Goal: Task Accomplishment & Management: Manage account settings

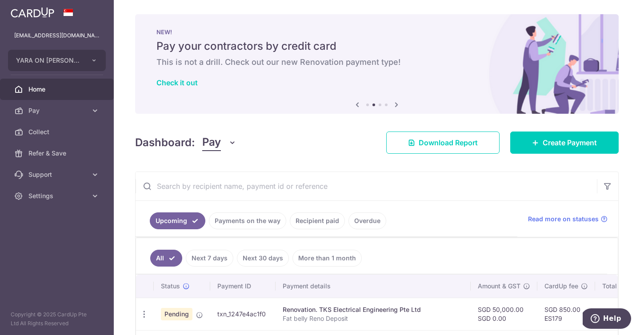
scroll to position [85, 0]
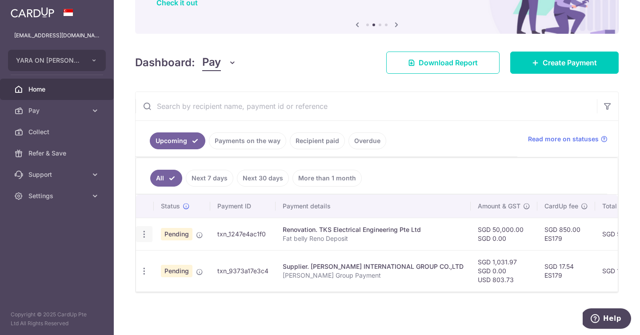
click at [140, 226] on div "Update payment Cancel payment Upload doc" at bounding box center [144, 234] width 16 height 16
click at [142, 230] on icon "button" at bounding box center [144, 234] width 9 height 9
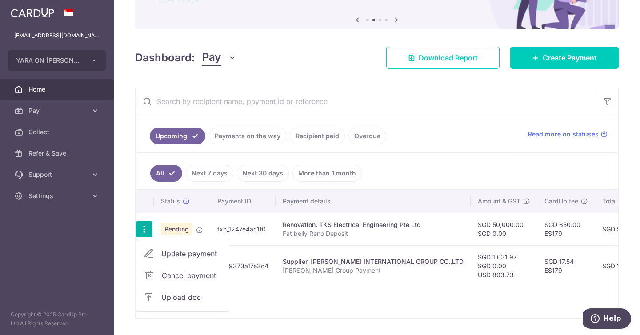
click at [177, 282] on link "Cancel payment" at bounding box center [182, 275] width 92 height 22
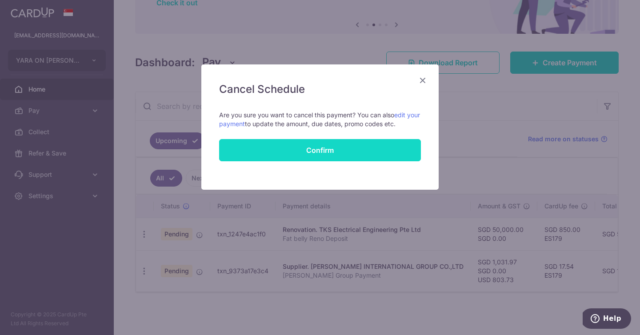
click at [380, 151] on button "Confirm" at bounding box center [320, 150] width 202 height 22
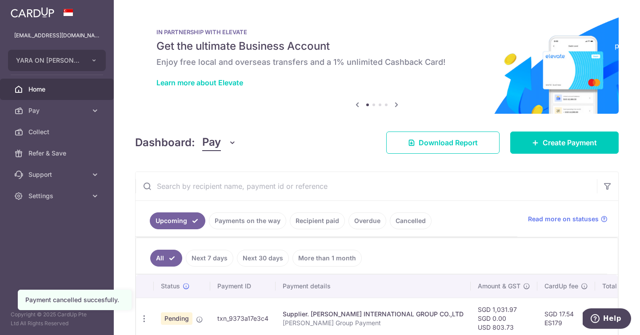
scroll to position [52, 0]
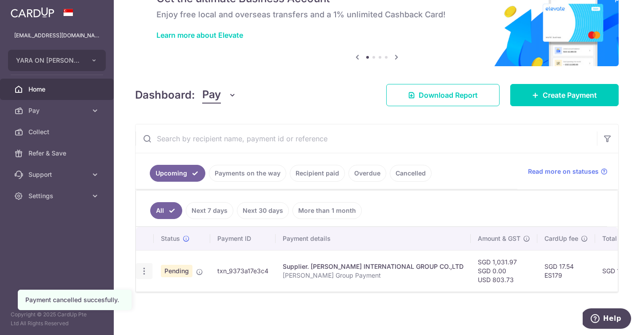
click at [143, 267] on icon "button" at bounding box center [144, 271] width 9 height 9
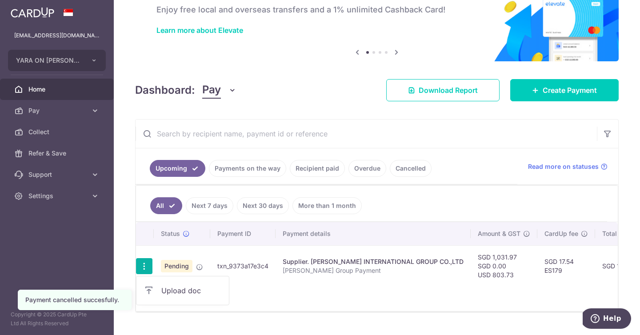
click at [167, 293] on span "Upload doc" at bounding box center [191, 290] width 60 height 11
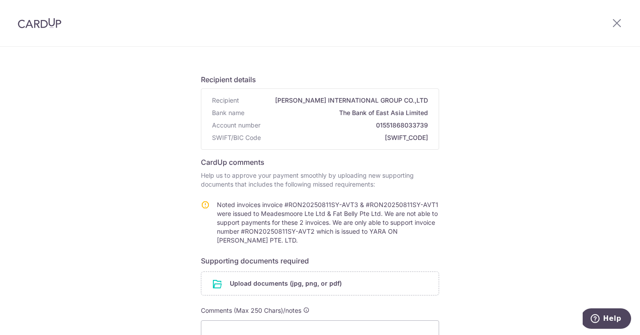
scroll to position [39, 0]
click at [621, 16] on div at bounding box center [617, 23] width 46 height 46
click at [617, 23] on icon at bounding box center [616, 22] width 11 height 11
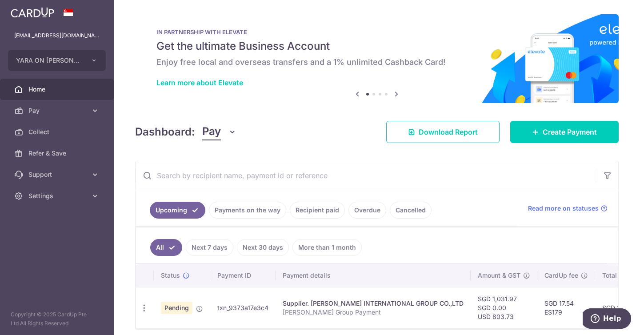
scroll to position [42, 0]
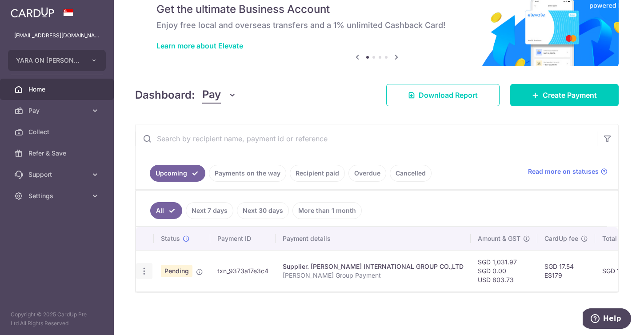
click at [145, 267] on icon "button" at bounding box center [144, 271] width 9 height 9
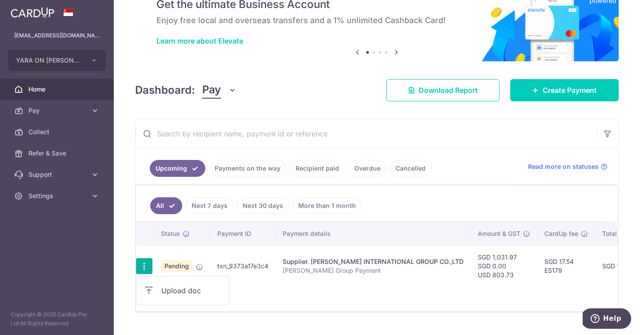
click at [329, 290] on div "Status Payment ID Payment details Amount & GST CardUp fee Total amt. Charge dat…" at bounding box center [377, 266] width 482 height 89
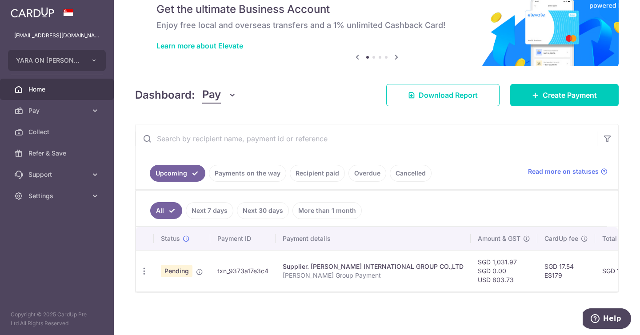
scroll to position [38, 0]
click at [183, 272] on span "Pending" at bounding box center [177, 271] width 32 height 12
click at [148, 268] on icon "button" at bounding box center [144, 271] width 9 height 9
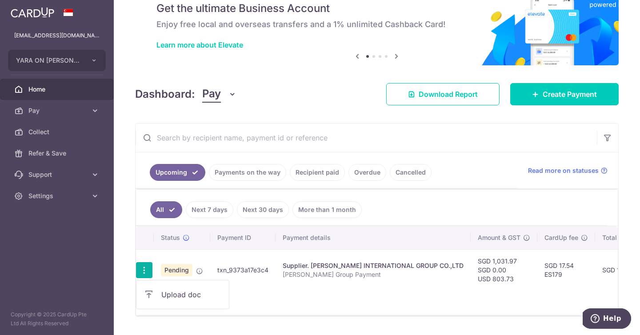
click at [149, 297] on icon at bounding box center [149, 294] width 11 height 11
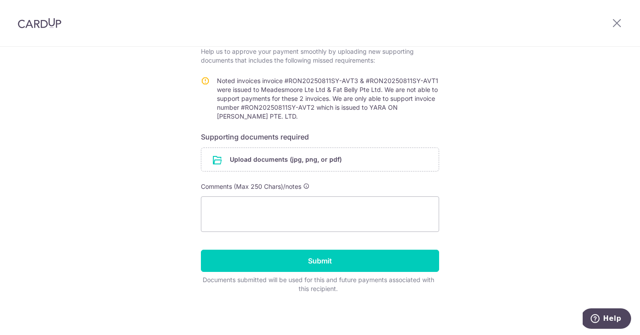
scroll to position [161, 0]
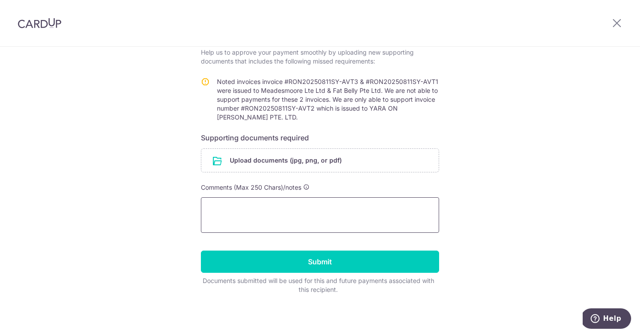
click at [369, 212] on textarea at bounding box center [320, 215] width 238 height 36
paste textarea "535.73"
click at [336, 210] on textarea "Ok, please amend payment amount to 535.73" at bounding box center [320, 215] width 238 height 36
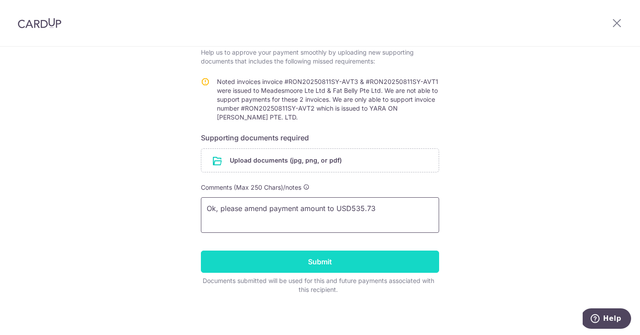
type textarea "Ok, please amend payment amount to USD535.73"
click at [383, 261] on input "Submit" at bounding box center [320, 262] width 238 height 22
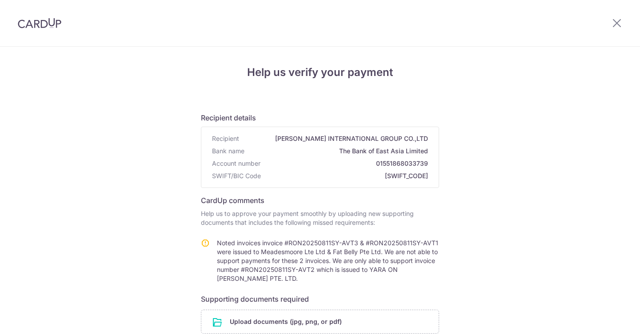
scroll to position [175, 0]
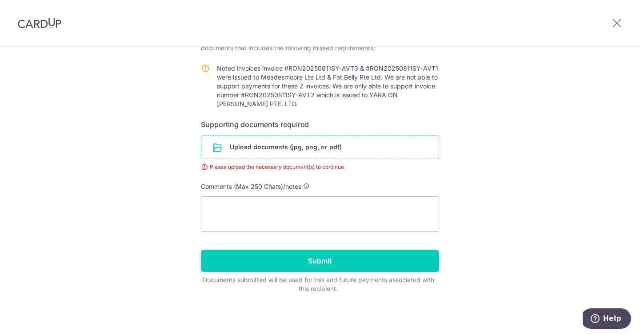
click at [357, 148] on input "file" at bounding box center [319, 147] width 237 height 23
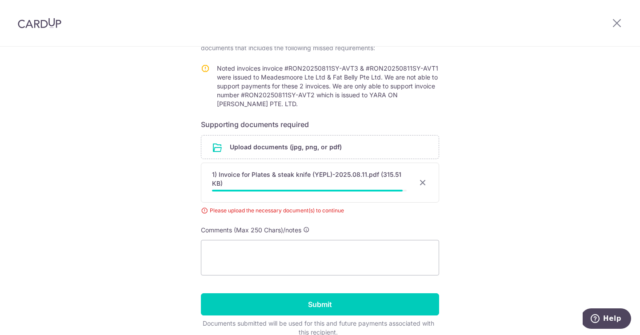
scroll to position [212, 0]
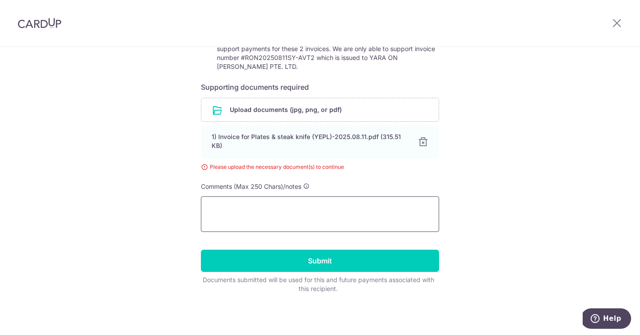
click at [353, 215] on textarea at bounding box center [320, 214] width 238 height 36
paste textarea "535.73"
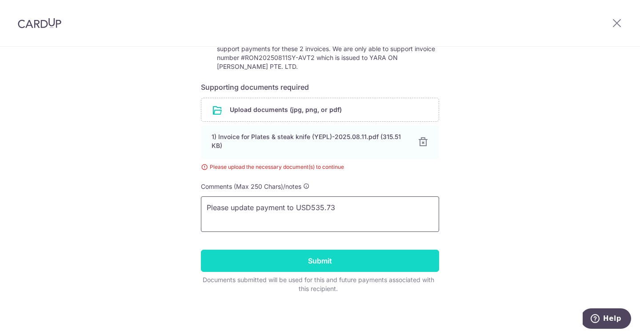
type textarea "Please update payment to USD535.73"
click at [367, 259] on input "Submit" at bounding box center [320, 261] width 238 height 22
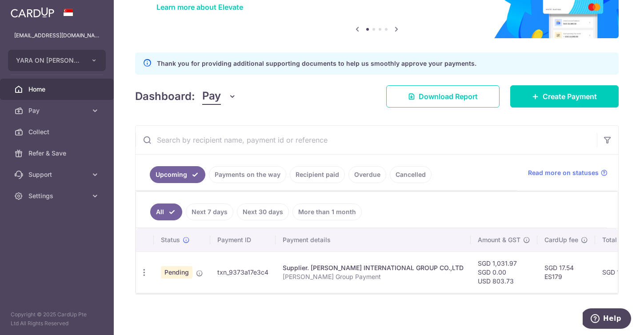
scroll to position [76, 0]
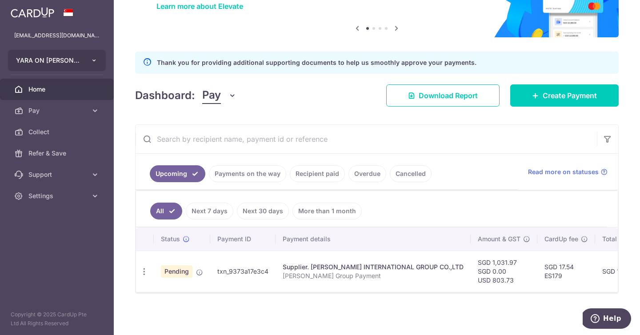
click at [87, 60] on button "YARA ON EVANS PTE. LTD." at bounding box center [57, 60] width 98 height 21
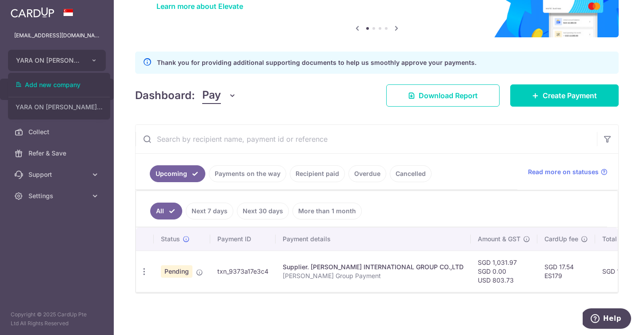
click at [84, 277] on aside "hello@yara.com.sg YARA ON EVANS PTE. LTD. Add new company YARA ON EVANS PTE. LT…" at bounding box center [57, 167] width 114 height 335
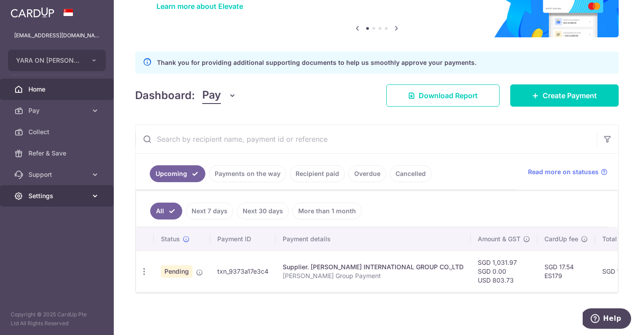
click at [67, 190] on link "Settings" at bounding box center [57, 195] width 114 height 21
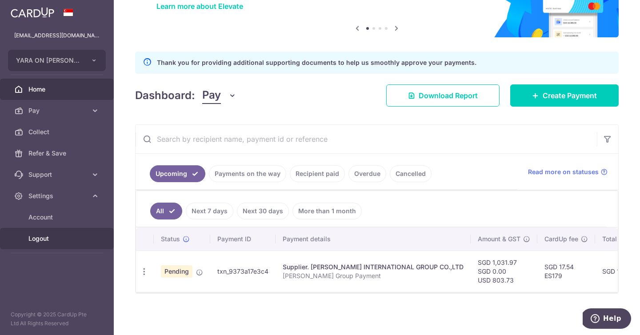
click at [33, 240] on span "Logout" at bounding box center [57, 238] width 59 height 9
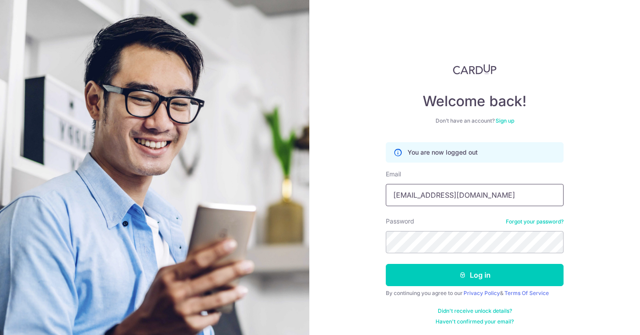
click at [470, 199] on input "[EMAIL_ADDRESS][DOMAIN_NAME]" at bounding box center [475, 195] width 178 height 22
click at [453, 191] on input "[EMAIL_ADDRESS][DOMAIN_NAME]" at bounding box center [475, 195] width 178 height 22
drag, startPoint x: 453, startPoint y: 191, endPoint x: 415, endPoint y: 191, distance: 37.3
click at [415, 191] on input "[EMAIL_ADDRESS][DOMAIN_NAME]" at bounding box center [475, 195] width 178 height 22
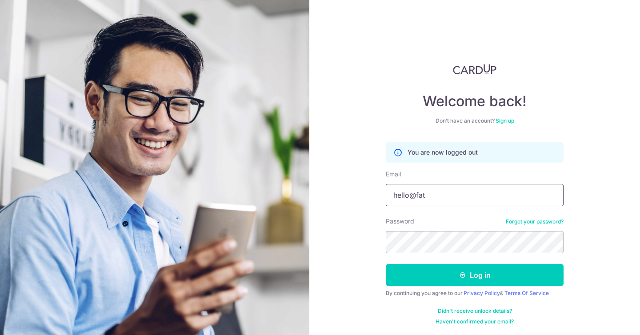
type input "hello@fatbellysg.com"
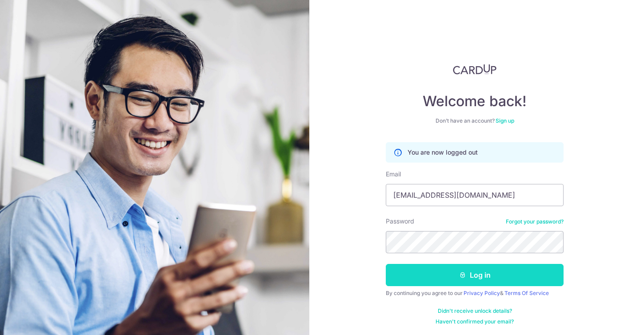
click at [459, 273] on icon "submit" at bounding box center [462, 274] width 7 height 7
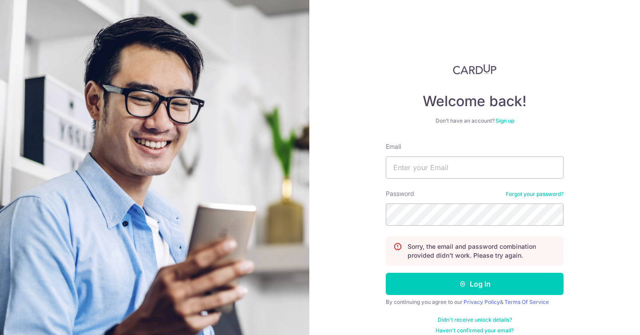
type input "[EMAIL_ADDRESS][DOMAIN_NAME]"
click at [386, 273] on button "Log in" at bounding box center [475, 284] width 178 height 22
click at [471, 157] on input "[EMAIL_ADDRESS][DOMAIN_NAME]" at bounding box center [475, 167] width 178 height 22
click at [463, 164] on input "[EMAIL_ADDRESS][DOMAIN_NAME]" at bounding box center [475, 167] width 178 height 22
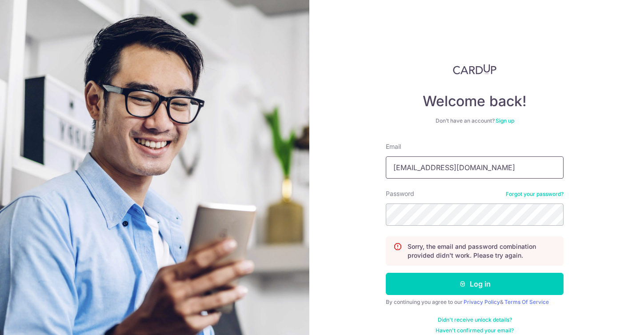
click at [463, 164] on input "[EMAIL_ADDRESS][DOMAIN_NAME]" at bounding box center [475, 167] width 178 height 22
type input "[EMAIL_ADDRESS][DOMAIN_NAME]"
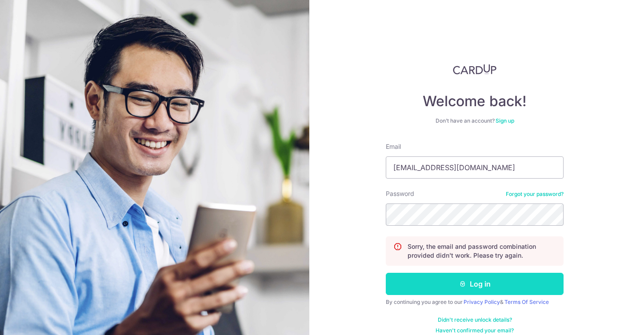
click at [469, 277] on button "Log in" at bounding box center [475, 284] width 178 height 22
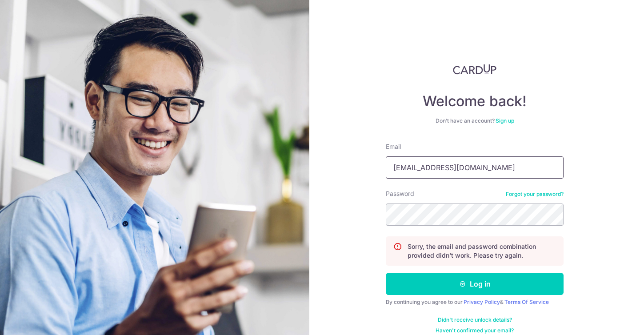
click at [440, 168] on input "[EMAIL_ADDRESS][DOMAIN_NAME]" at bounding box center [475, 167] width 178 height 22
click at [448, 169] on input "[EMAIL_ADDRESS][DOMAIN_NAME]" at bounding box center [475, 167] width 178 height 22
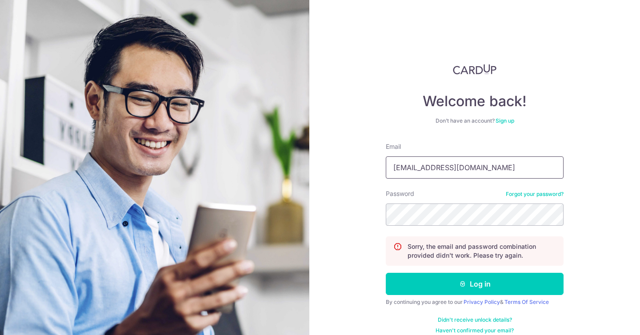
click at [448, 169] on input "[EMAIL_ADDRESS][DOMAIN_NAME]" at bounding box center [475, 167] width 178 height 22
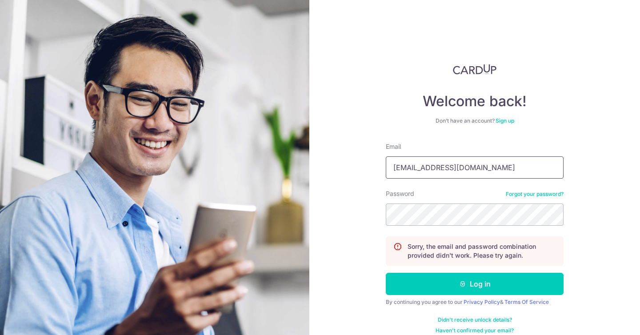
click at [474, 169] on input "[EMAIL_ADDRESS][DOMAIN_NAME]" at bounding box center [475, 167] width 178 height 22
drag, startPoint x: 474, startPoint y: 168, endPoint x: 420, endPoint y: 167, distance: 53.8
click at [420, 167] on input "hello@yara.com.h" at bounding box center [475, 167] width 178 height 22
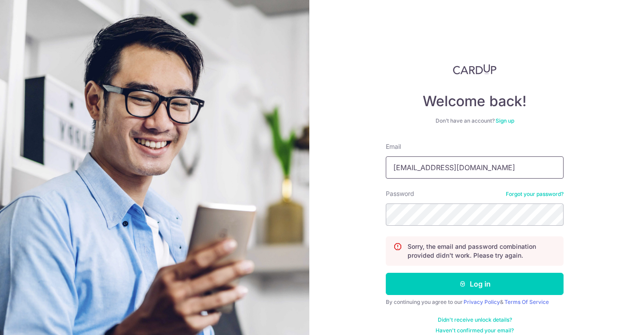
type input "[EMAIL_ADDRESS][DOMAIN_NAME]"
click at [386, 273] on button "Log in" at bounding box center [475, 284] width 178 height 22
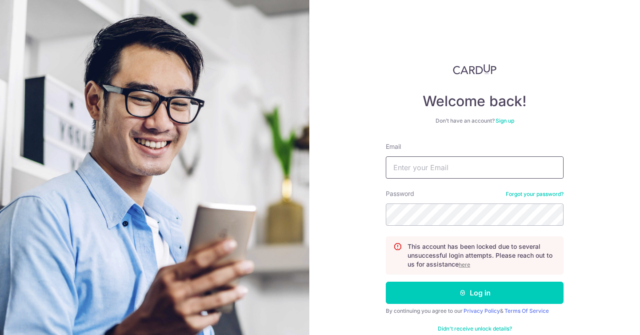
type input "[EMAIL_ADDRESS][DOMAIN_NAME]"
click at [486, 182] on form "Email [EMAIL_ADDRESS][DOMAIN_NAME] Password Forgot your password? This account …" at bounding box center [475, 242] width 178 height 201
click at [466, 266] on u "here" at bounding box center [465, 264] width 12 height 7
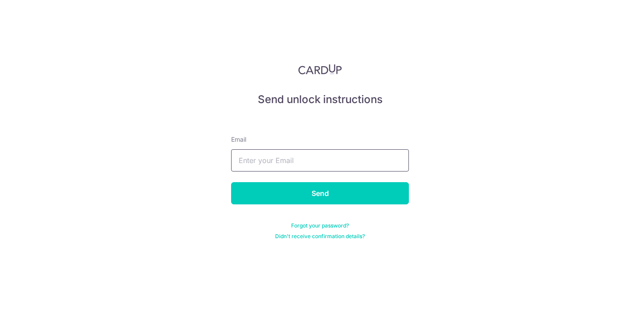
click at [329, 157] on input "text" at bounding box center [320, 160] width 178 height 22
type input "hello@"
click at [267, 109] on div "Send unlock instructions Email hello@ Send Forgot your password? Didn't receive…" at bounding box center [320, 152] width 178 height 176
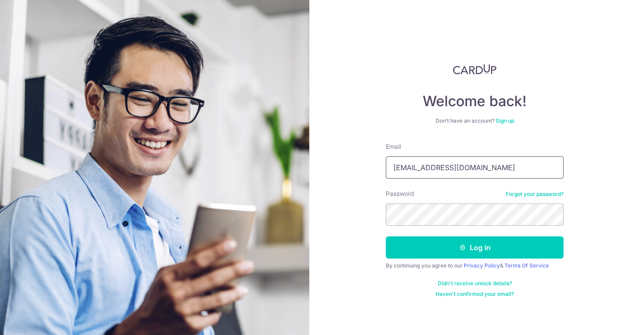
drag, startPoint x: 473, startPoint y: 172, endPoint x: 421, endPoint y: 172, distance: 51.5
click at [421, 172] on input "[EMAIL_ADDRESS][DOMAIN_NAME]" at bounding box center [475, 167] width 178 height 22
click at [478, 163] on input "hello@fatbellysg.omc" at bounding box center [475, 167] width 178 height 22
click at [478, 166] on input "hello@fatbellysg.omc" at bounding box center [475, 167] width 178 height 22
type input "hello@fatbellysg.com"
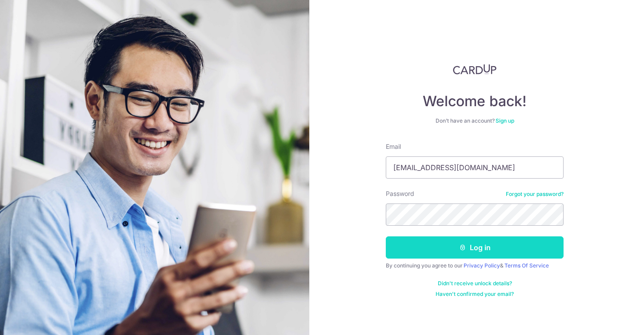
click at [500, 250] on button "Log in" at bounding box center [475, 247] width 178 height 22
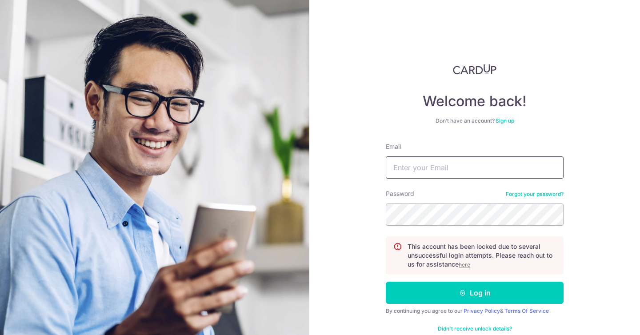
type input "[EMAIL_ADDRESS][DOMAIN_NAME]"
click at [466, 275] on form "Email [EMAIL_ADDRESS][DOMAIN_NAME] Password Forgot your password? This account …" at bounding box center [475, 242] width 178 height 201
click at [462, 265] on u "here" at bounding box center [465, 264] width 12 height 7
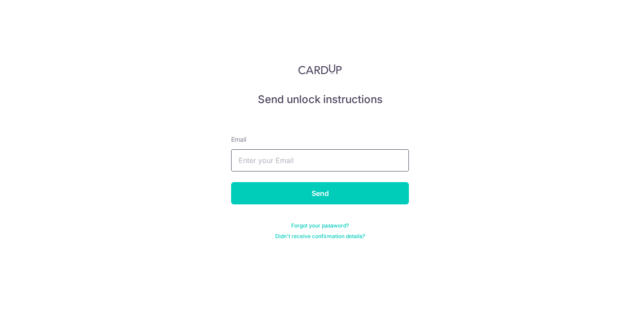
click at [388, 162] on input "text" at bounding box center [320, 160] width 178 height 22
type input "[EMAIL_ADDRESS][DOMAIN_NAME]"
click at [231, 182] on input "Send" at bounding box center [320, 193] width 178 height 22
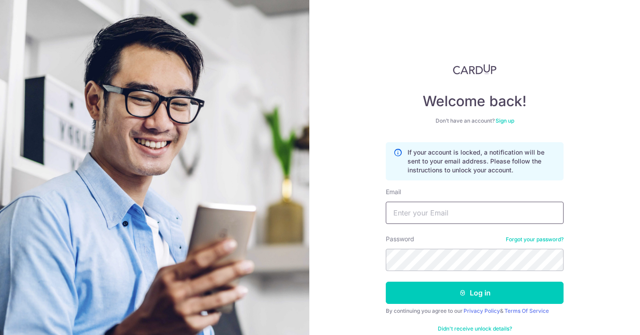
type input "[EMAIL_ADDRESS][DOMAIN_NAME]"
click at [406, 65] on link at bounding box center [475, 69] width 178 height 11
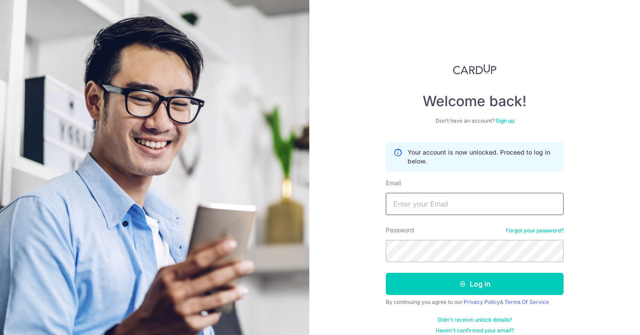
scroll to position [10, 0]
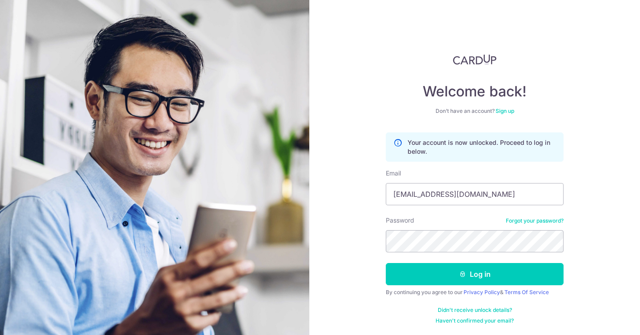
click at [519, 207] on form "Your account is now unlocked. Proceed to log in below. Email hello@yara.com.sg …" at bounding box center [475, 228] width 178 height 192
drag, startPoint x: 487, startPoint y: 196, endPoint x: 417, endPoint y: 195, distance: 70.2
click at [417, 195] on input "hello@yara.com.sg" at bounding box center [475, 194] width 178 height 22
type input "[EMAIL_ADDRESS][DOMAIN_NAME]"
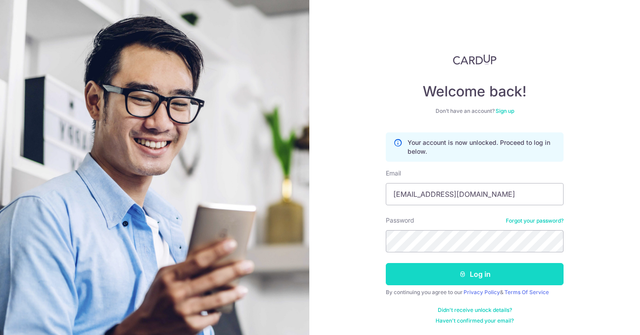
click at [517, 275] on button "Log in" at bounding box center [475, 274] width 178 height 22
